Goal: Share content

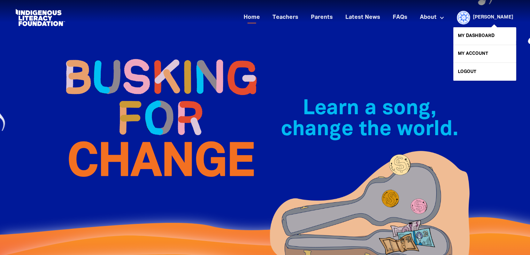
click at [505, 20] on link "[PERSON_NAME]" at bounding box center [493, 17] width 40 height 5
click at [467, 38] on link "My Dashboard" at bounding box center [485, 35] width 63 height 17
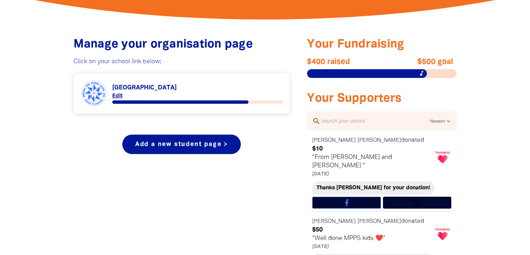
scroll to position [245, 0]
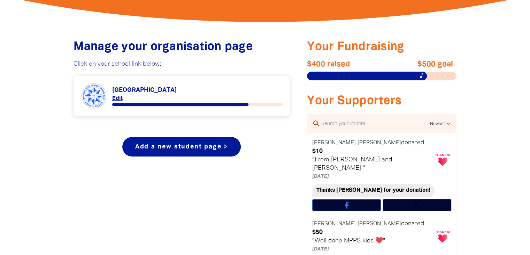
click at [171, 91] on link "Link to [GEOGRAPHIC_DATA]" at bounding box center [182, 96] width 203 height 26
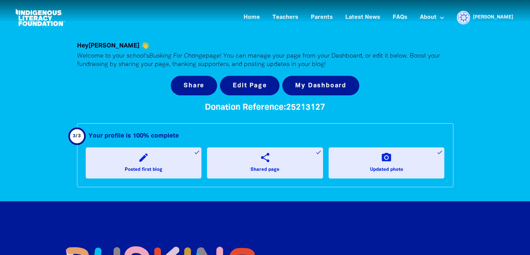
click at [264, 161] on icon "share" at bounding box center [264, 157] width 11 height 11
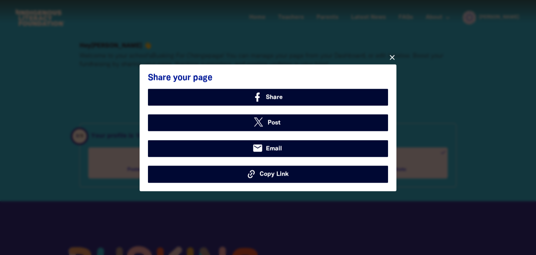
click at [271, 175] on span "Copy Link" at bounding box center [273, 173] width 29 height 9
